Goal: Task Accomplishment & Management: Manage account settings

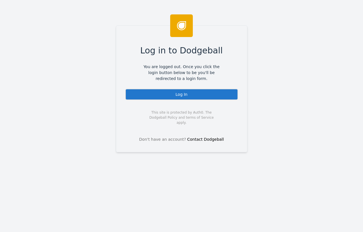
click at [183, 94] on div "Log In" at bounding box center [181, 94] width 113 height 11
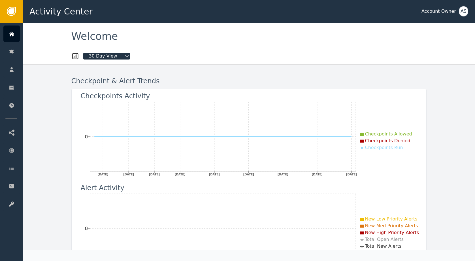
click at [116, 57] on span "30 Day View" at bounding box center [103, 56] width 40 height 7
click at [112, 77] on div "7 Day View" at bounding box center [111, 78] width 33 height 6
click at [103, 54] on span "7 Day View" at bounding box center [101, 56] width 37 height 7
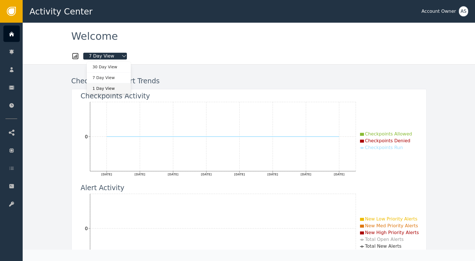
click at [108, 87] on div "1 Day View" at bounding box center [108, 88] width 33 height 6
click at [101, 57] on span "1 Day View" at bounding box center [101, 56] width 37 height 7
click at [102, 66] on div "30 Day View" at bounding box center [108, 67] width 33 height 6
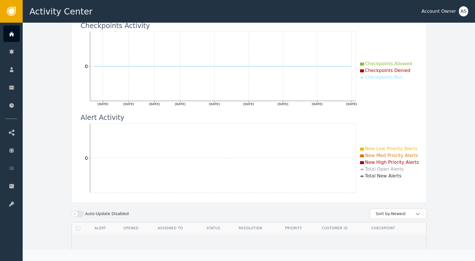
scroll to position [123, 0]
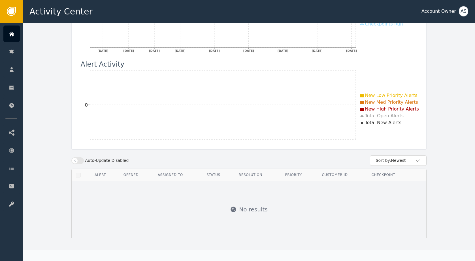
click at [74, 158] on icon "button" at bounding box center [75, 160] width 4 height 4
click at [74, 158] on button "Auto-Update Enabled" at bounding box center [77, 160] width 12 height 7
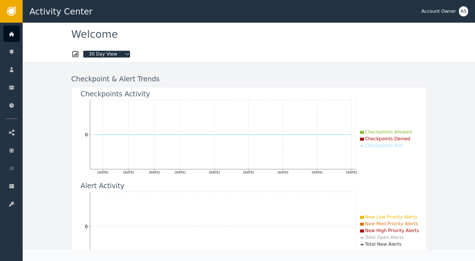
scroll to position [0, 0]
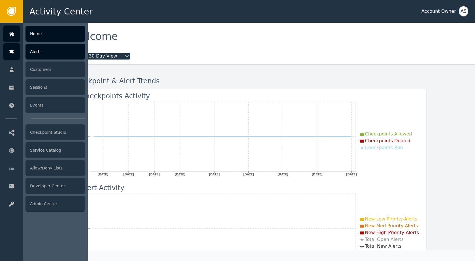
click at [14, 55] on icon at bounding box center [12, 52] width 6 height 6
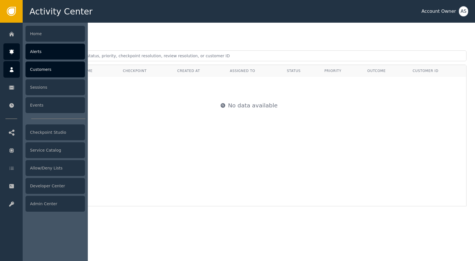
click at [43, 69] on div "Customers" at bounding box center [54, 69] width 59 height 16
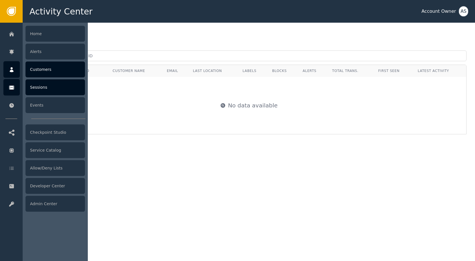
click at [41, 86] on div "Sessions" at bounding box center [54, 87] width 59 height 16
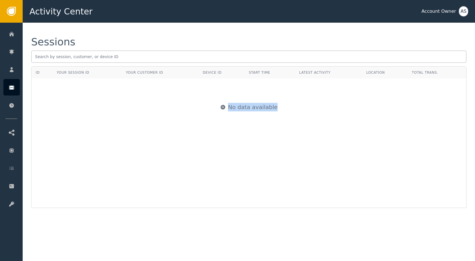
drag, startPoint x: 181, startPoint y: 109, endPoint x: 149, endPoint y: 128, distance: 37.9
click at [181, 138] on div "ID Your Session ID Your Customer ID Device ID Start Time Latest Activity Locati…" at bounding box center [248, 137] width 435 height 142
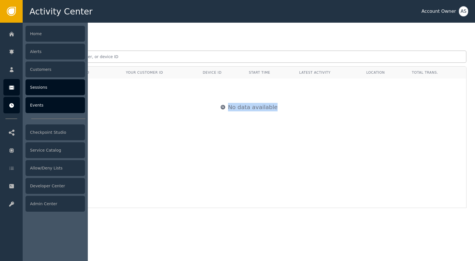
click at [13, 107] on icon at bounding box center [12, 105] width 6 height 6
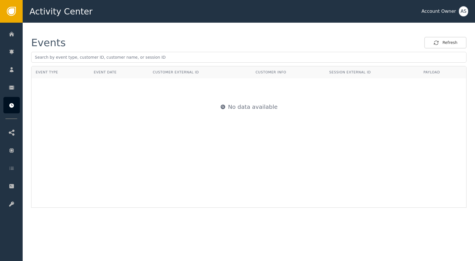
drag, startPoint x: 196, startPoint y: 107, endPoint x: 286, endPoint y: 118, distance: 90.1
click at [286, 118] on div "No data available" at bounding box center [249, 106] width 434 height 57
click at [277, 125] on div "No data available" at bounding box center [249, 106] width 434 height 57
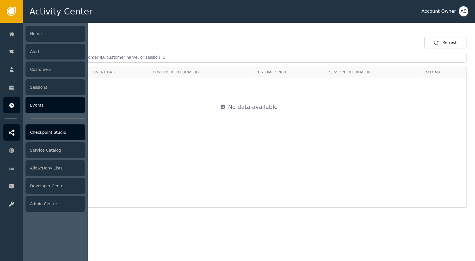
click at [14, 133] on icon at bounding box center [12, 132] width 6 height 6
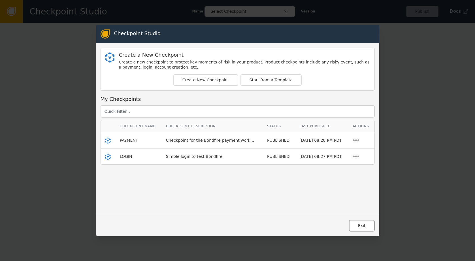
click at [359, 224] on button "Exit" at bounding box center [362, 226] width 26 height 12
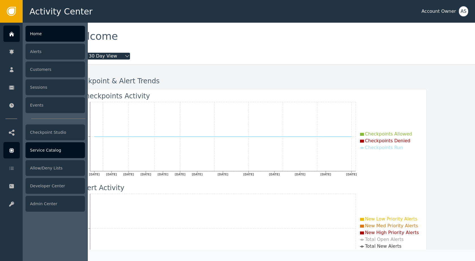
click at [12, 154] on div at bounding box center [11, 150] width 16 height 16
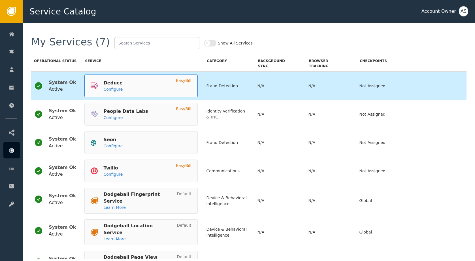
scroll to position [19, 0]
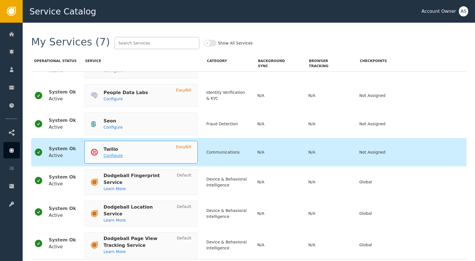
click at [111, 157] on span "Configure" at bounding box center [112, 155] width 19 height 5
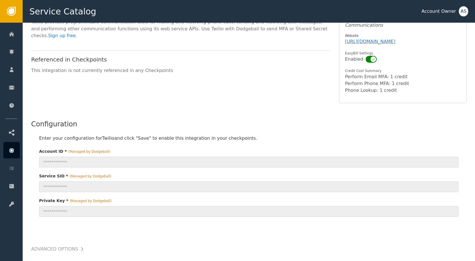
scroll to position [38, 0]
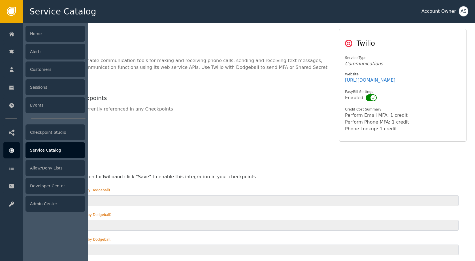
click at [14, 150] on icon at bounding box center [12, 150] width 6 height 6
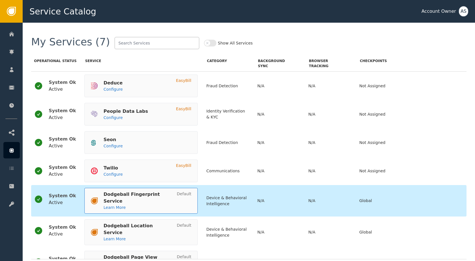
scroll to position [19, 0]
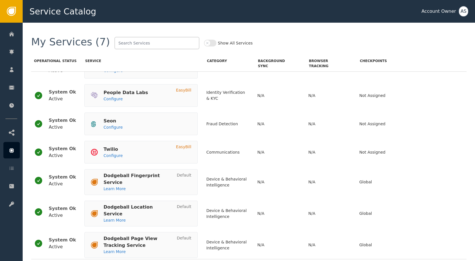
click at [204, 42] on button "Show All Services" at bounding box center [210, 43] width 12 height 7
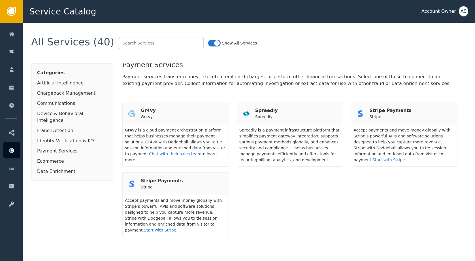
scroll to position [1204, 0]
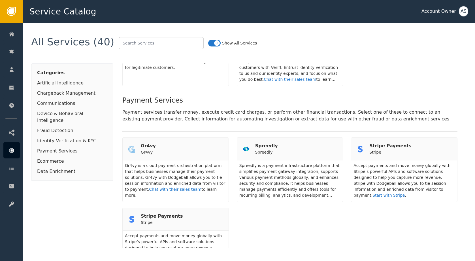
click at [80, 83] on div "Artificial Intelligence" at bounding box center [72, 83] width 70 height 7
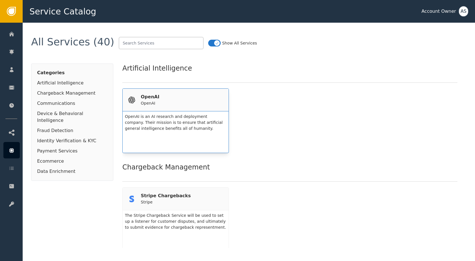
scroll to position [0, 0]
click at [169, 114] on div "OpenAI is an AI research and deployment company. Their mission is to ensure tha…" at bounding box center [175, 132] width 101 height 37
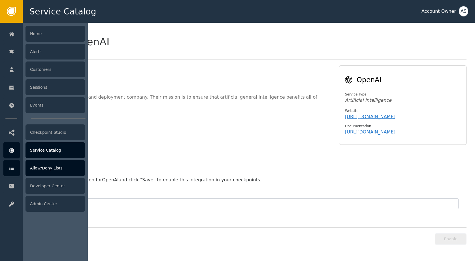
click at [64, 172] on div "Allow/Deny Lists" at bounding box center [54, 168] width 59 height 16
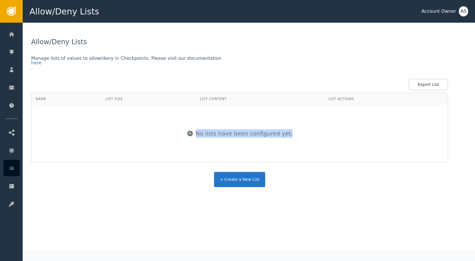
drag, startPoint x: 202, startPoint y: 133, endPoint x: 294, endPoint y: 132, distance: 92.6
click at [294, 132] on div "No lists have been configured yet." at bounding box center [239, 133] width 415 height 57
click at [291, 134] on div "No lists have been configured yet." at bounding box center [239, 133] width 415 height 57
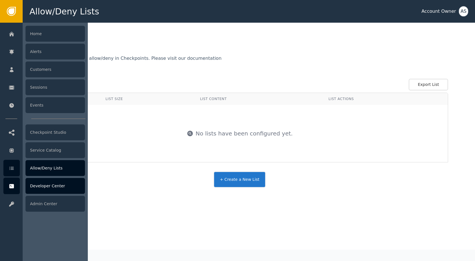
click at [42, 181] on div "Developer Center" at bounding box center [54, 186] width 59 height 16
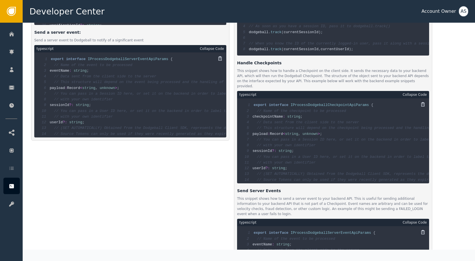
scroll to position [517, 0]
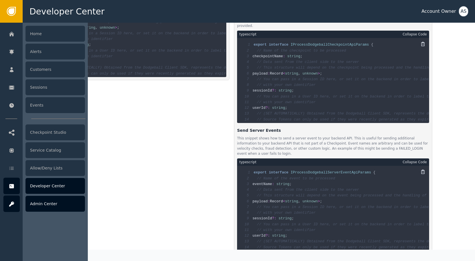
click at [41, 202] on div "Admin Center" at bounding box center [54, 204] width 59 height 16
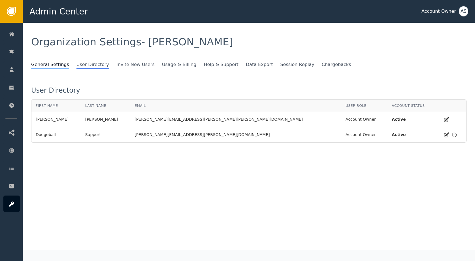
click at [37, 62] on span "General Settings" at bounding box center [50, 64] width 38 height 7
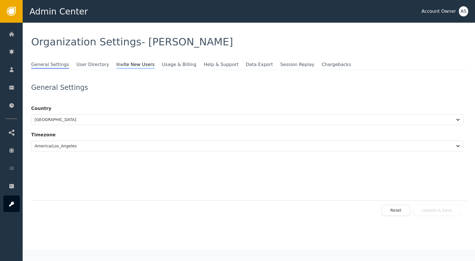
click at [138, 62] on span "Invite New Users" at bounding box center [135, 64] width 38 height 7
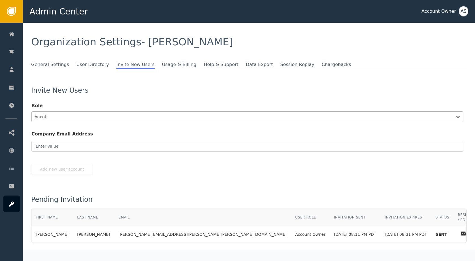
click at [113, 119] on div at bounding box center [242, 117] width 415 height 8
click at [144, 89] on div "Invite New Users" at bounding box center [248, 90] width 435 height 7
click at [168, 64] on span "Usage & Billing" at bounding box center [179, 64] width 35 height 7
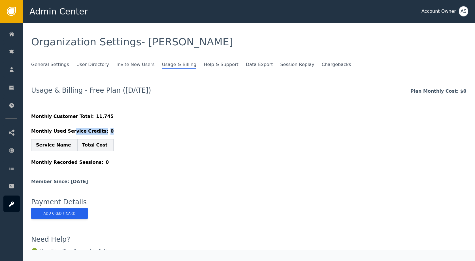
drag, startPoint x: 71, startPoint y: 134, endPoint x: 125, endPoint y: 131, distance: 54.7
click at [125, 131] on div "Monthly Used Service Credits: 0 Service Name Total Cost" at bounding box center [248, 139] width 435 height 23
click at [203, 65] on span "Help & Support" at bounding box center [220, 64] width 35 height 7
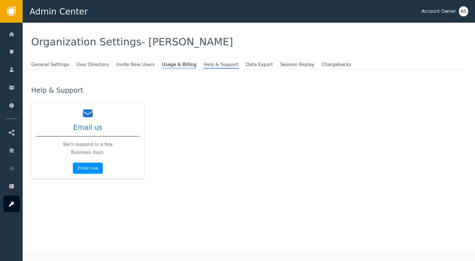
click at [169, 67] on span "Usage & Billing" at bounding box center [179, 64] width 35 height 7
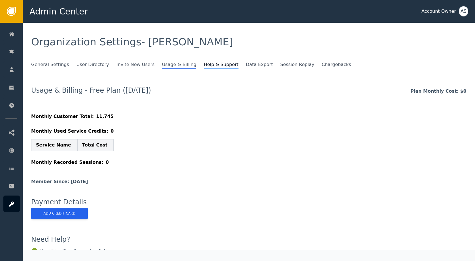
click at [203, 68] on span "Help & Support" at bounding box center [220, 64] width 35 height 7
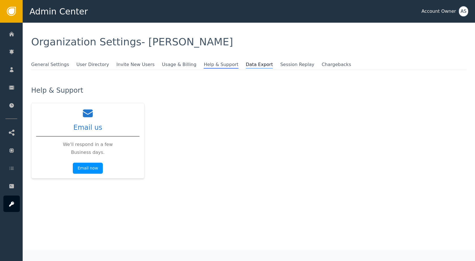
click at [246, 65] on span "Data Export" at bounding box center [259, 64] width 27 height 7
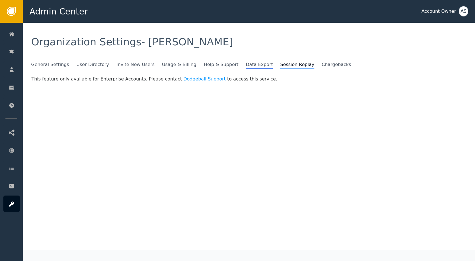
click at [285, 62] on span "Session Replay" at bounding box center [297, 64] width 34 height 7
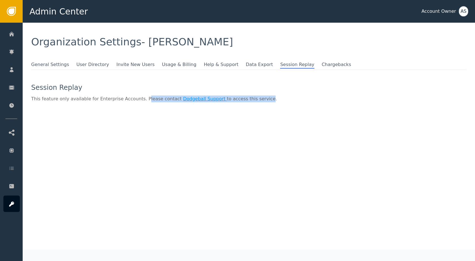
drag, startPoint x: 143, startPoint y: 100, endPoint x: 256, endPoint y: 100, distance: 113.2
click at [256, 100] on div "This feature only available for Enterprise Accounts. Please contact Dodgeball S…" at bounding box center [248, 98] width 435 height 7
click at [322, 65] on span "Chargebacks" at bounding box center [336, 64] width 29 height 7
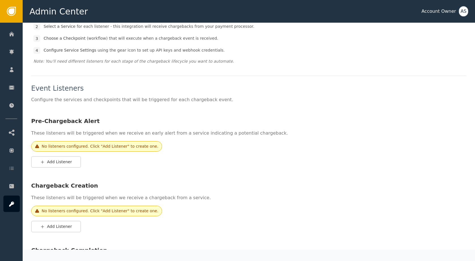
scroll to position [149, 0]
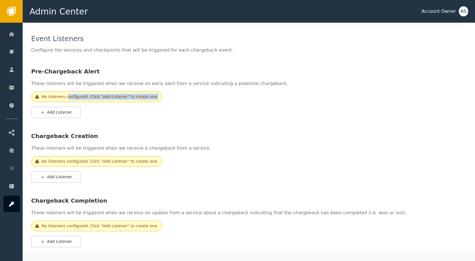
drag, startPoint x: 69, startPoint y: 96, endPoint x: 171, endPoint y: 98, distance: 101.4
click at [171, 98] on div "No listeners configured. Click "Add Listener" to create one." at bounding box center [248, 96] width 435 height 10
click at [152, 100] on div "No listeners configured. Click "Add Listener" to create one." at bounding box center [96, 96] width 131 height 10
drag, startPoint x: 153, startPoint y: 98, endPoint x: 28, endPoint y: 95, distance: 124.6
click at [28, 95] on div "General Settings User Directory Invite New Users Usage & Billing Help & Support…" at bounding box center [249, 103] width 452 height 383
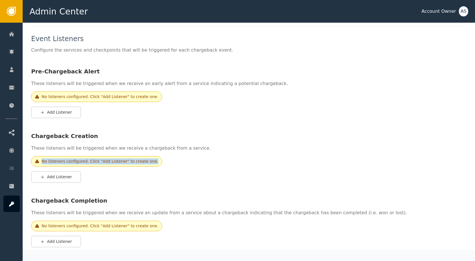
drag, startPoint x: 42, startPoint y: 162, endPoint x: 159, endPoint y: 161, distance: 117.5
click at [159, 161] on div "No listeners configured. Click "Add Listener" to create one." at bounding box center [248, 161] width 435 height 10
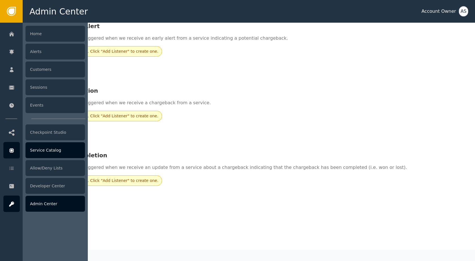
click at [14, 149] on icon at bounding box center [12, 150] width 6 height 6
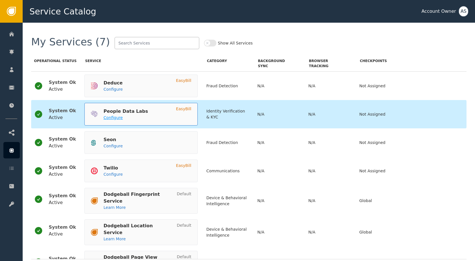
click at [108, 118] on span "Configure" at bounding box center [112, 117] width 19 height 5
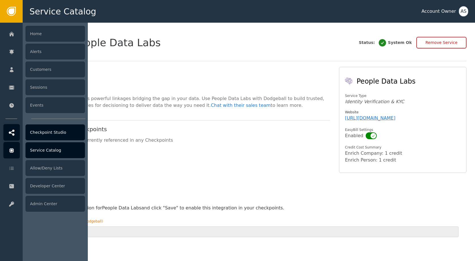
click at [10, 130] on icon at bounding box center [12, 132] width 6 height 6
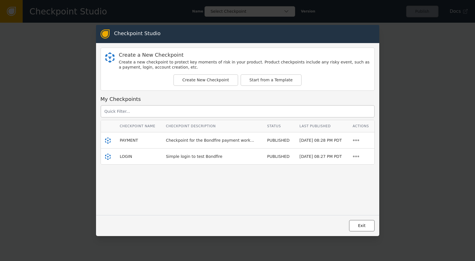
click at [361, 225] on button "Exit" at bounding box center [362, 226] width 26 height 12
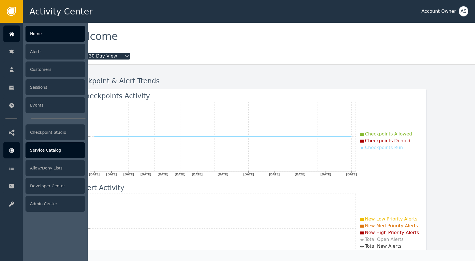
click at [38, 147] on div "Service Catalog" at bounding box center [54, 150] width 59 height 16
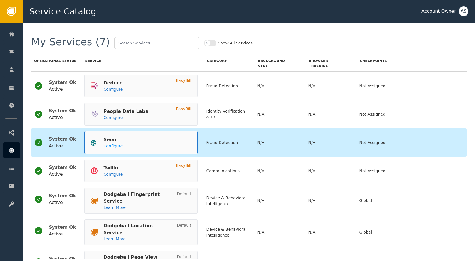
click at [108, 143] on span "Configure" at bounding box center [112, 145] width 19 height 5
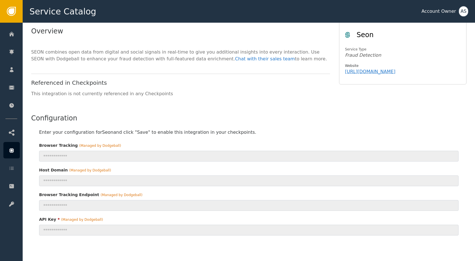
scroll to position [101, 0]
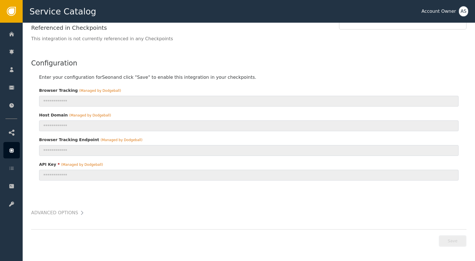
click at [65, 219] on div "**********" at bounding box center [249, 90] width 452 height 339
click at [71, 214] on h2 "Advanced Options" at bounding box center [54, 213] width 47 height 8
click at [79, 213] on icon at bounding box center [82, 213] width 6 height 6
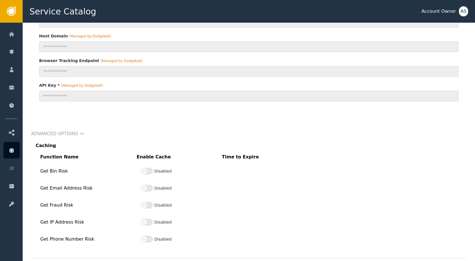
scroll to position [209, 0]
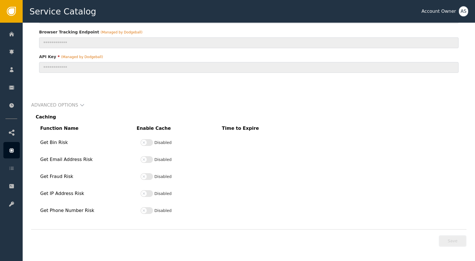
click at [149, 142] on button "Disabled" at bounding box center [146, 142] width 12 height 7
click at [153, 165] on div "Disabled" at bounding box center [155, 159] width 31 height 12
click at [149, 162] on button "Disabled" at bounding box center [146, 159] width 12 height 7
click at [148, 177] on button "Disabled" at bounding box center [146, 176] width 12 height 7
click at [148, 193] on button "Disabled" at bounding box center [146, 193] width 12 height 7
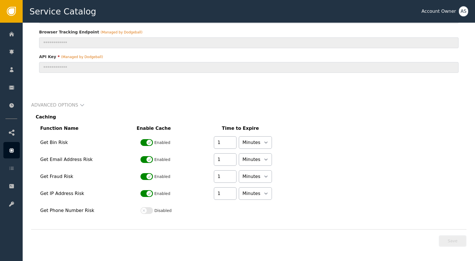
click at [148, 210] on button "Disabled" at bounding box center [146, 210] width 12 height 7
click at [256, 226] on div "**********" at bounding box center [249, 37] width 452 height 447
click at [363, 232] on div "Save" at bounding box center [452, 241] width 28 height 12
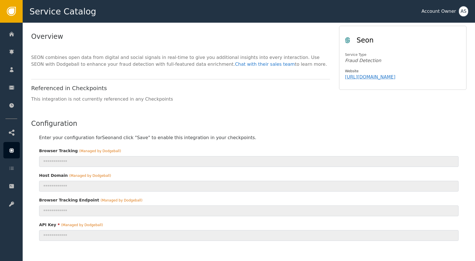
scroll to position [0, 0]
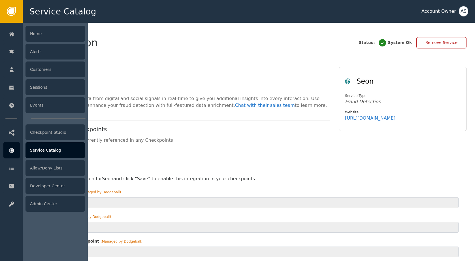
click at [45, 150] on div "Service Catalog" at bounding box center [54, 150] width 59 height 16
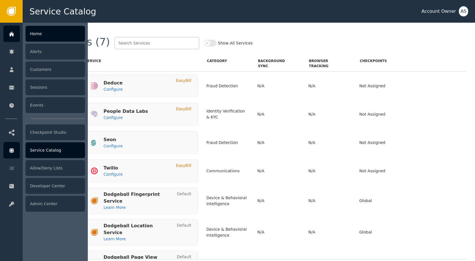
click at [14, 29] on div at bounding box center [11, 33] width 16 height 16
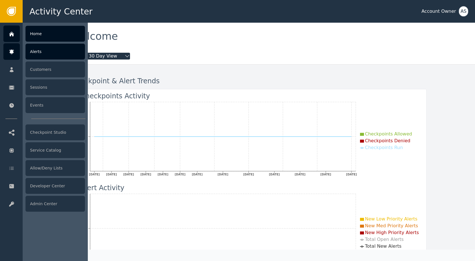
click at [11, 56] on div at bounding box center [11, 51] width 16 height 16
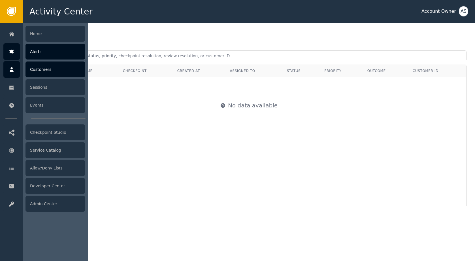
click at [13, 73] on div at bounding box center [11, 69] width 16 height 16
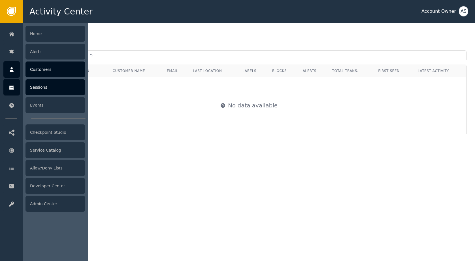
click at [58, 84] on div "Sessions" at bounding box center [54, 87] width 59 height 16
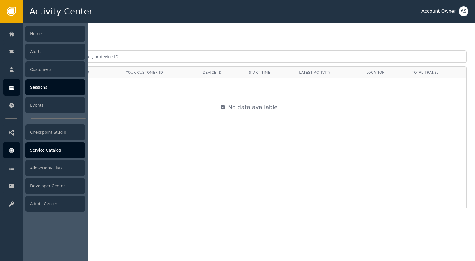
click at [16, 145] on div at bounding box center [11, 150] width 16 height 16
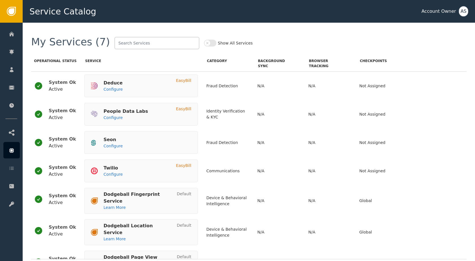
click at [204, 42] on button "Show All Services" at bounding box center [210, 43] width 12 height 7
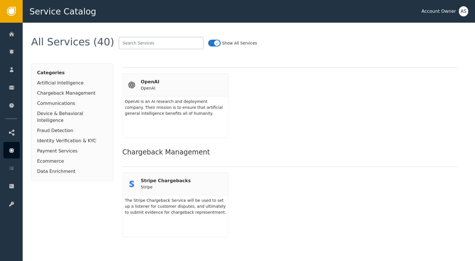
scroll to position [37, 0]
